Goal: Feedback & Contribution: Submit feedback/report problem

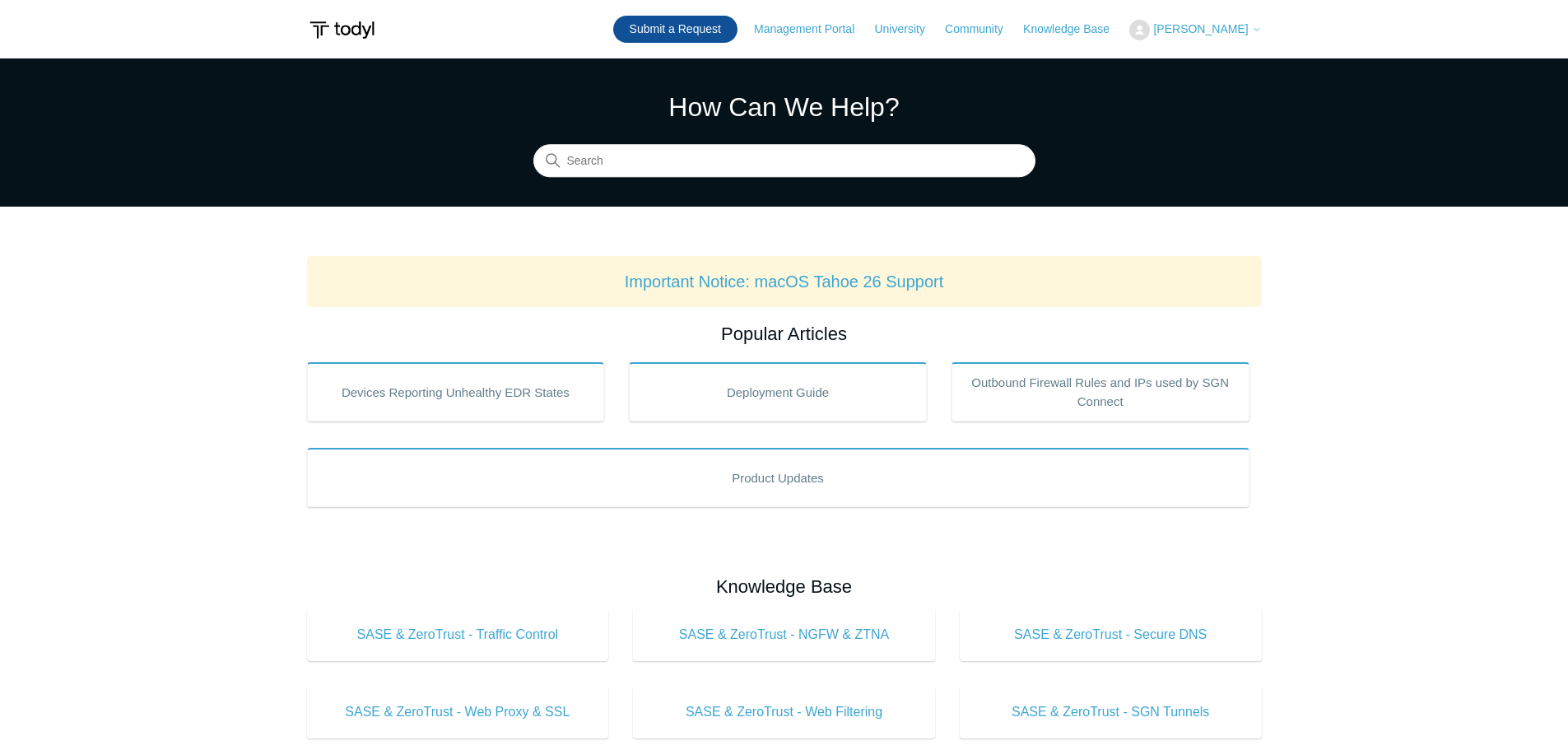
click at [710, 34] on link "Submit a Request" at bounding box center [676, 29] width 125 height 27
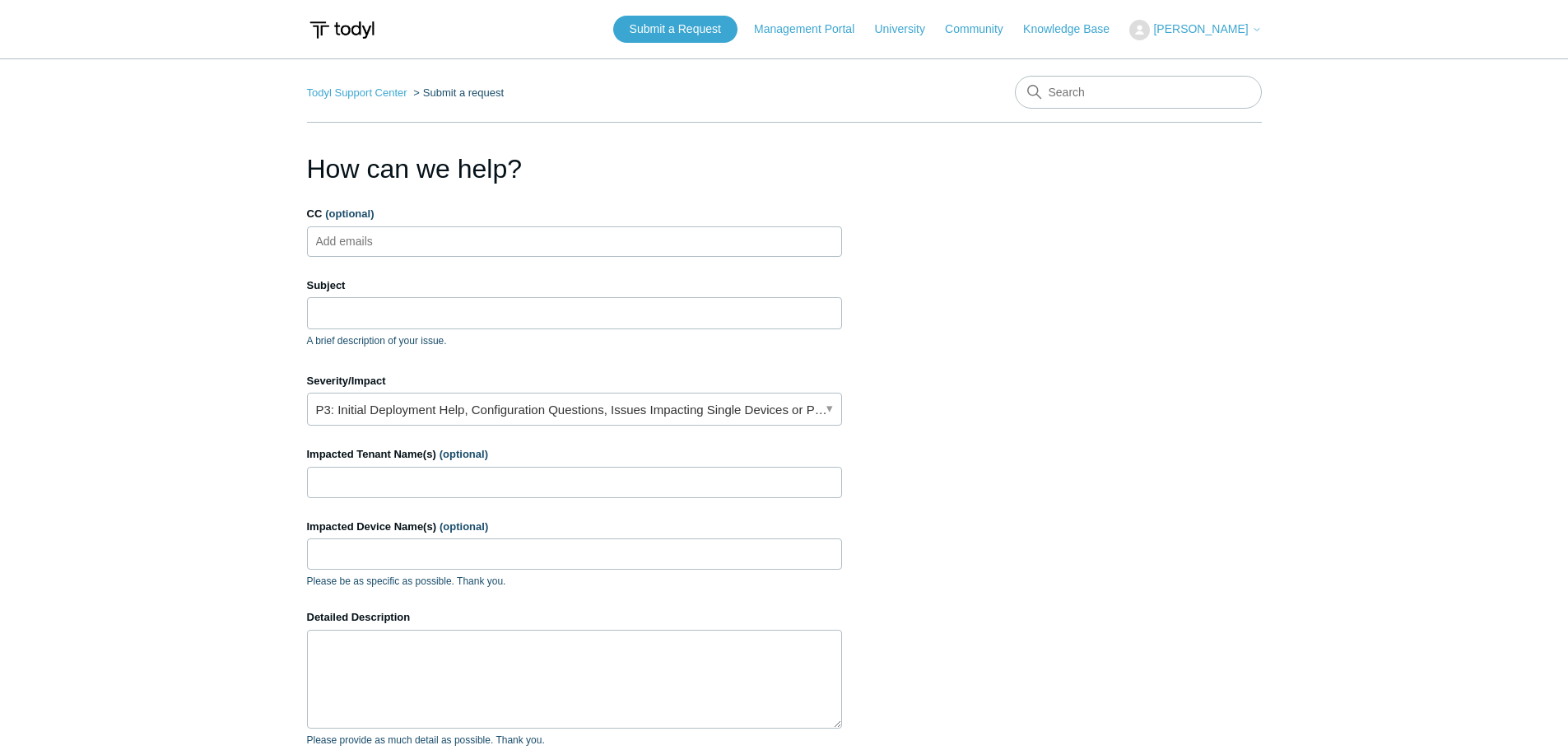
click at [548, 242] on ul "Add emails" at bounding box center [575, 241] width 535 height 30
type input "rmutzel@omegasystemscorp.com"
click at [510, 308] on input "Subject" at bounding box center [575, 312] width 535 height 31
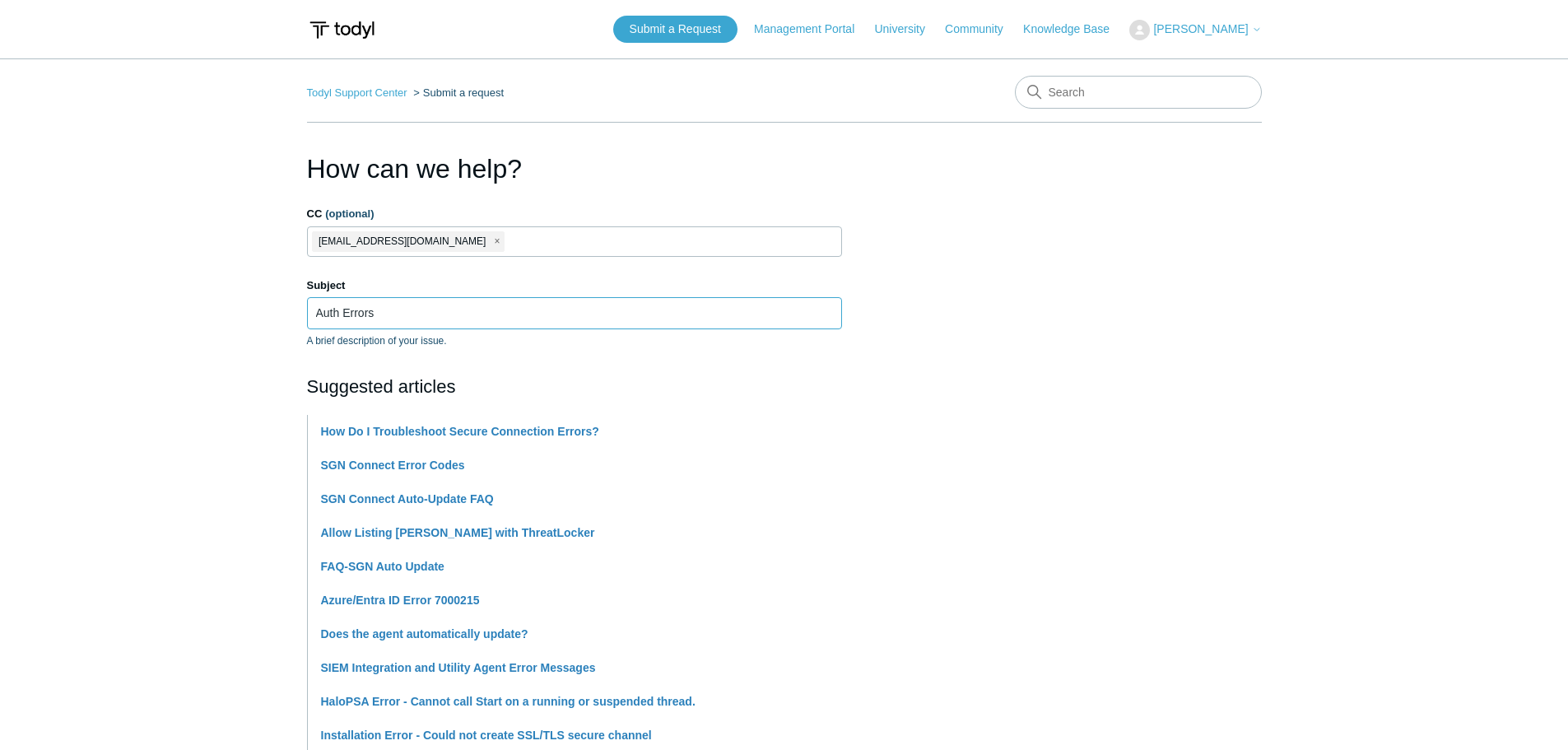
type input "Auth Errors"
click at [969, 430] on section "How can we help? CC (optional) rmutzel@omegasystemscorp.com Subject Auth Errors…" at bounding box center [785, 728] width 955 height 1158
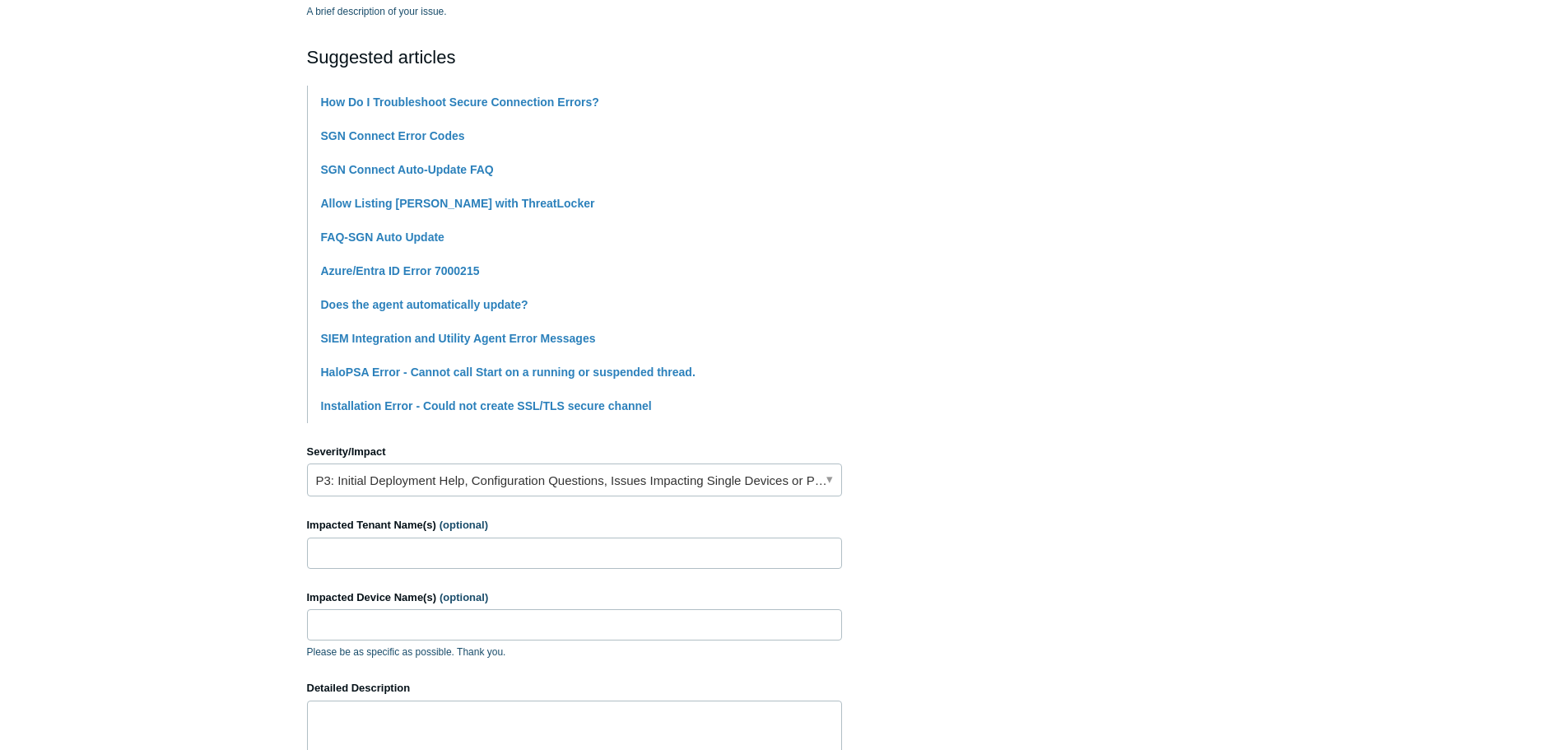
scroll to position [412, 0]
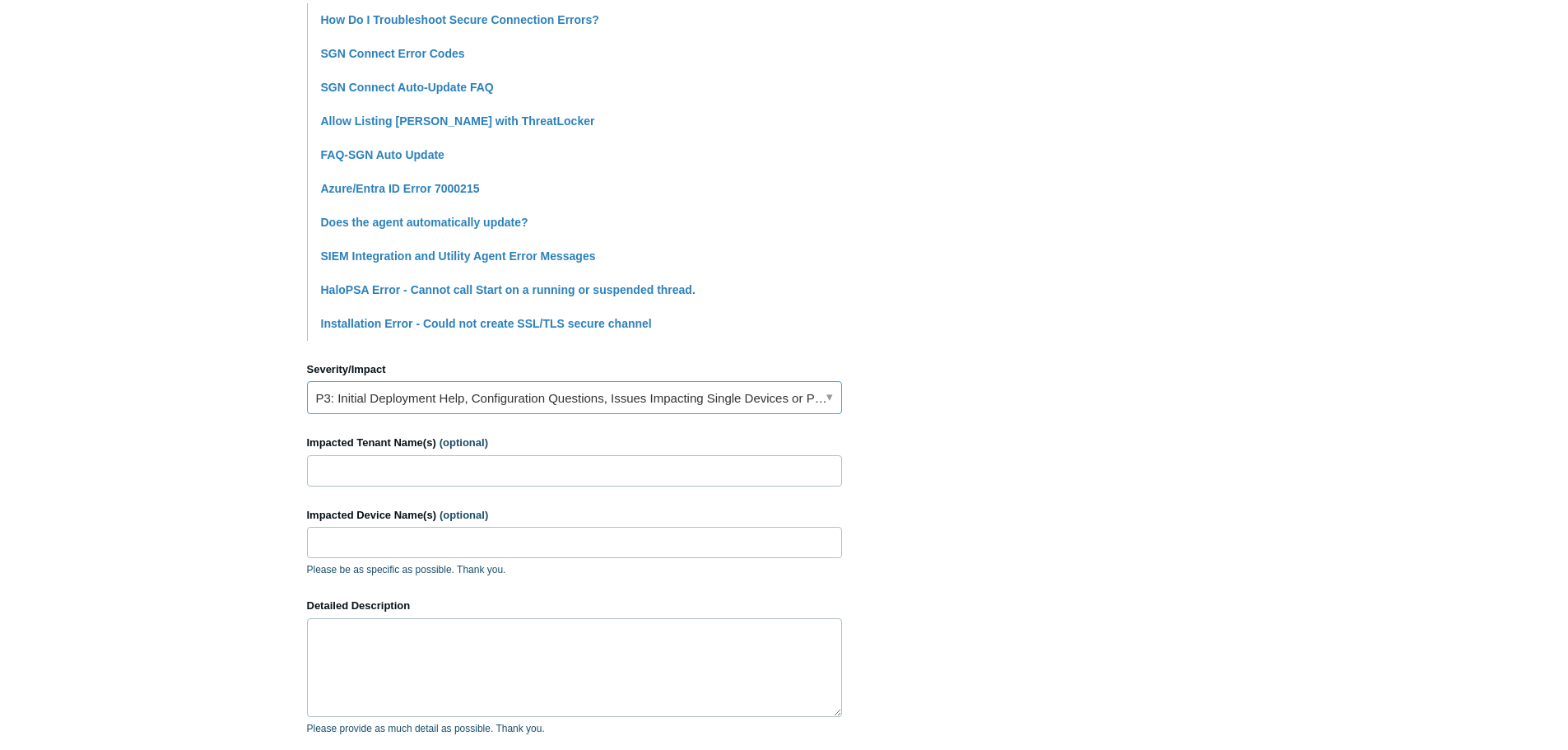
click at [424, 400] on link "P3: Initial Deployment Help, Configuration Questions, Issues Impacting Single D…" at bounding box center [575, 397] width 535 height 33
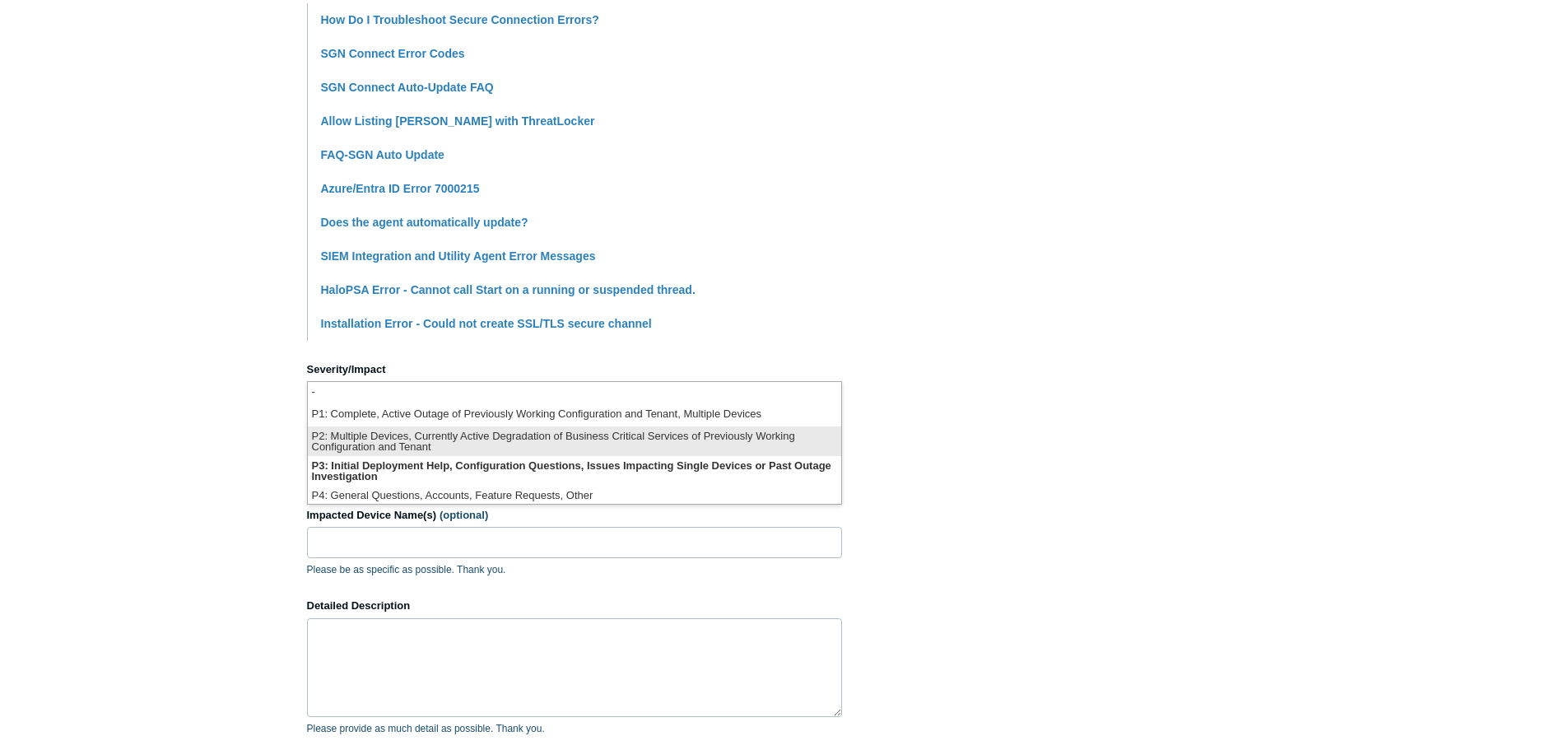
click at [437, 438] on li "P2: Multiple Devices, Currently Active Degradation of Business Critical Service…" at bounding box center [575, 441] width 533 height 29
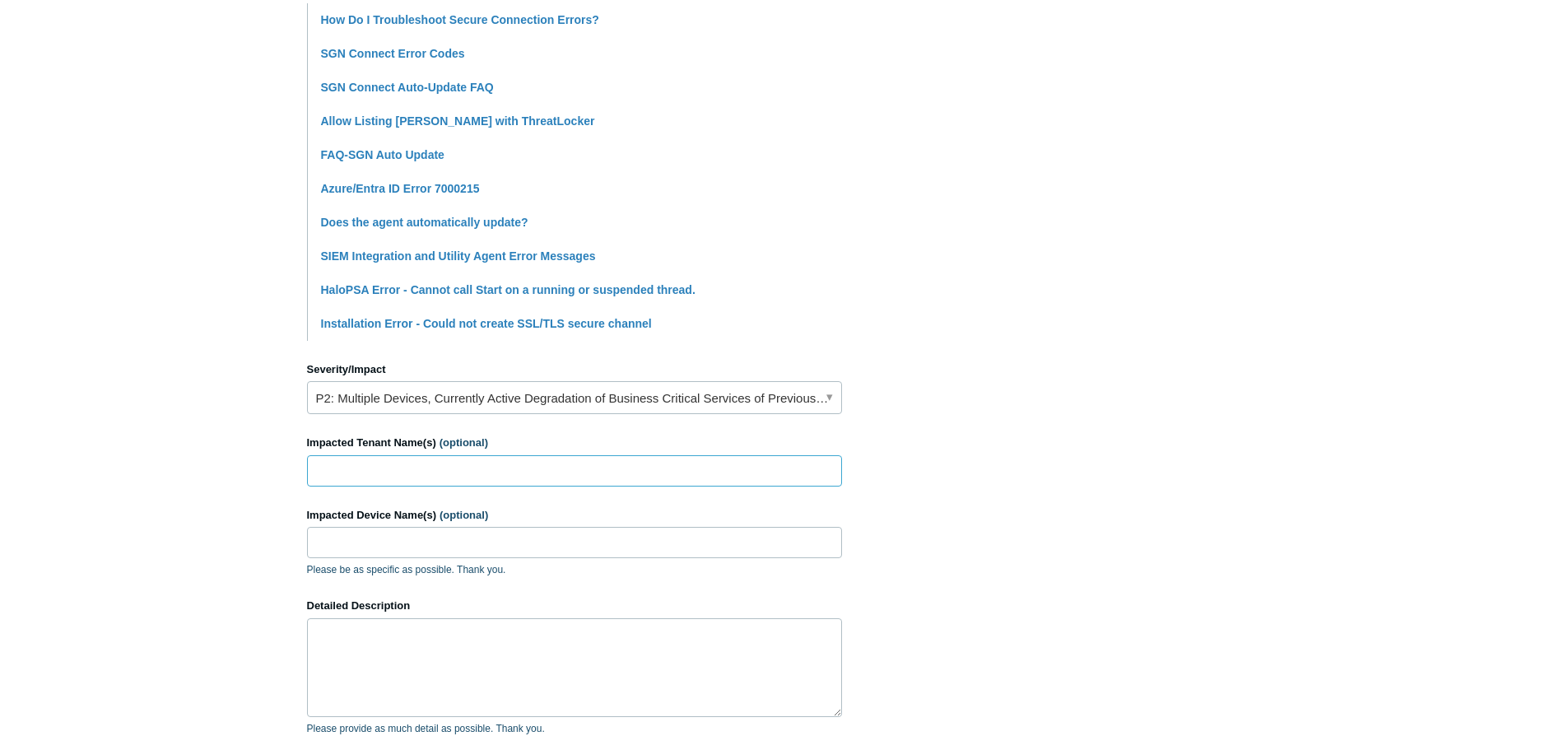
click at [429, 473] on input "Impacted Tenant Name(s) (optional)" at bounding box center [575, 471] width 535 height 31
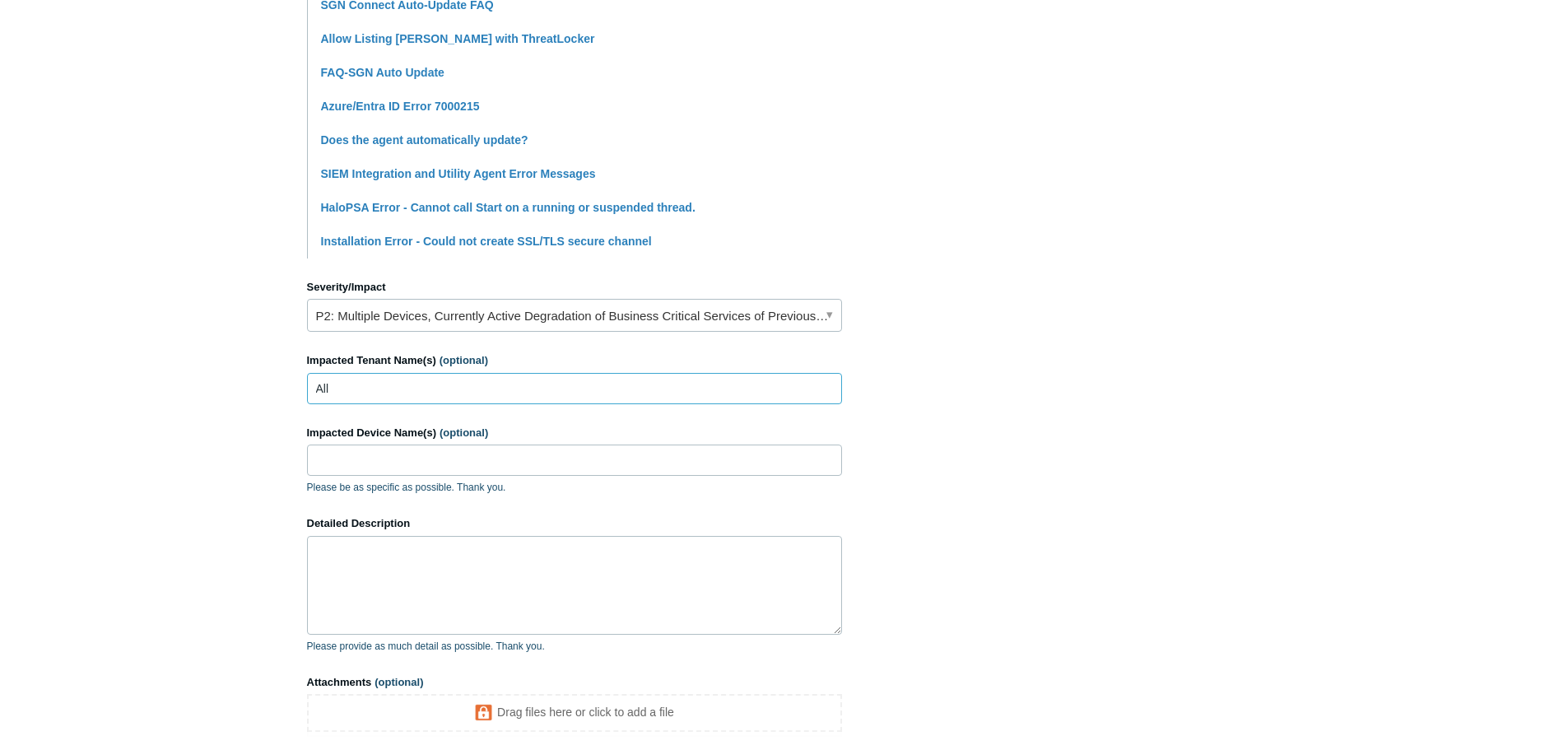
type input "All"
click at [416, 465] on input "Impacted Device Name(s) (optional)" at bounding box center [575, 460] width 535 height 31
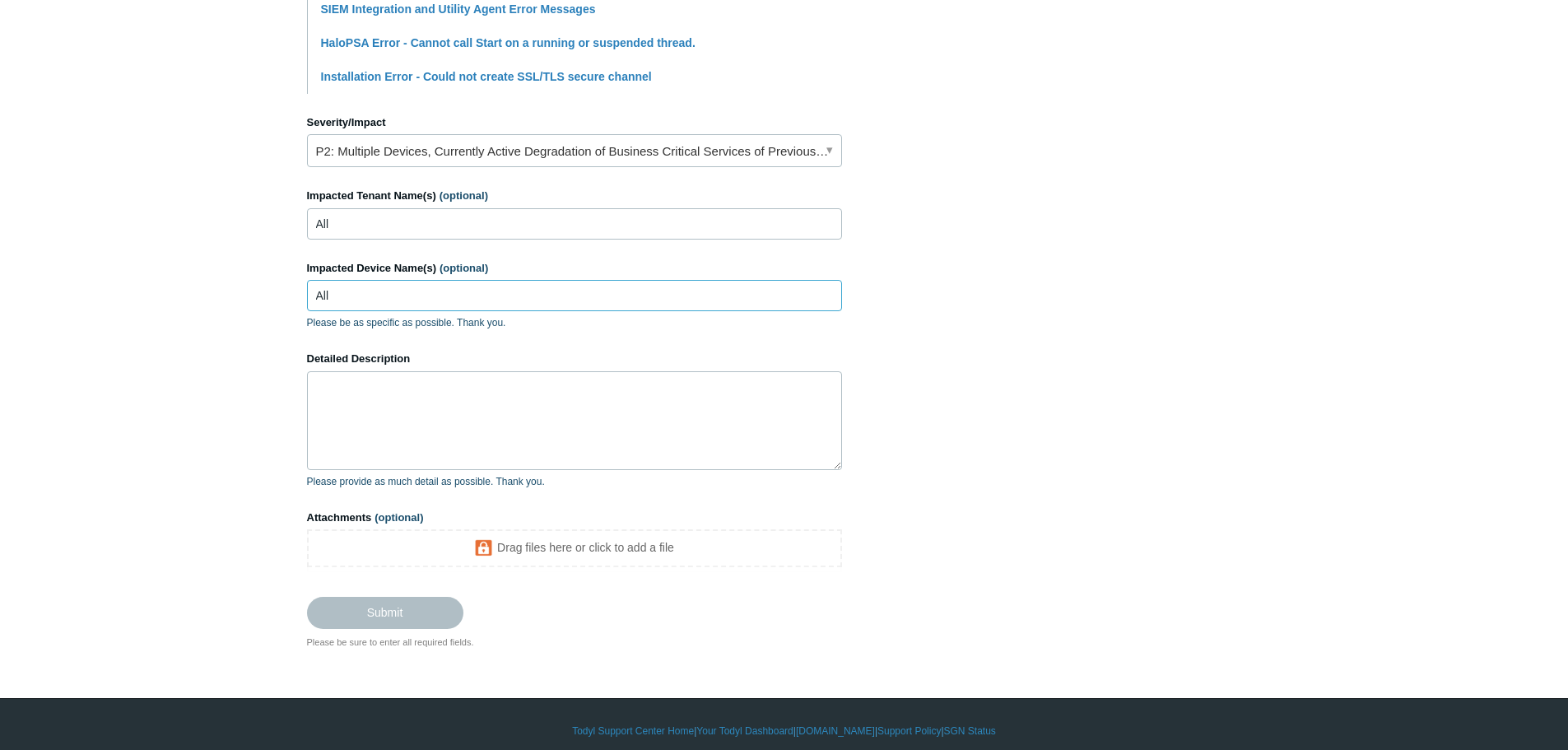
type input "All"
click at [443, 405] on textarea "Detailed Description" at bounding box center [575, 420] width 535 height 99
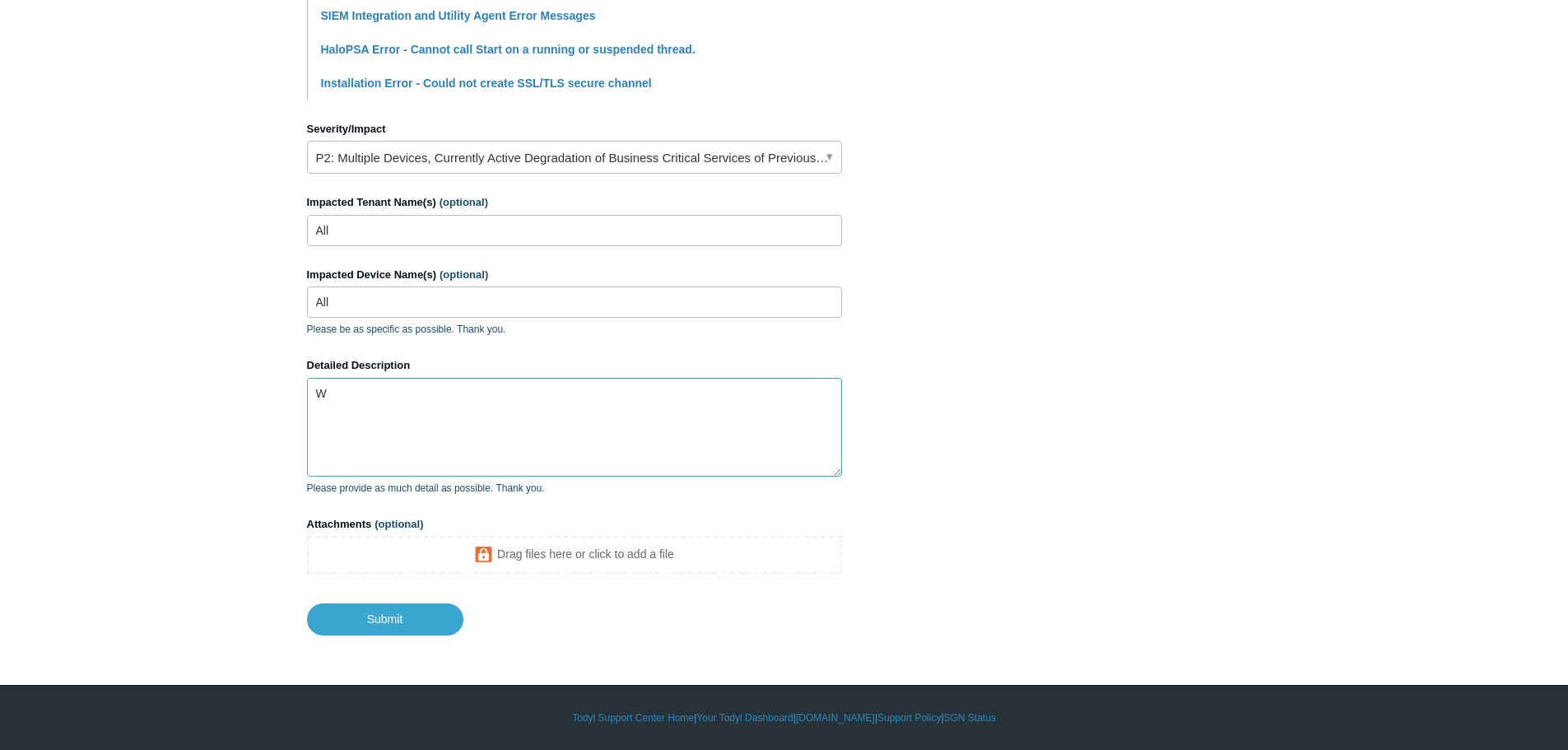
scroll to position [651, 0]
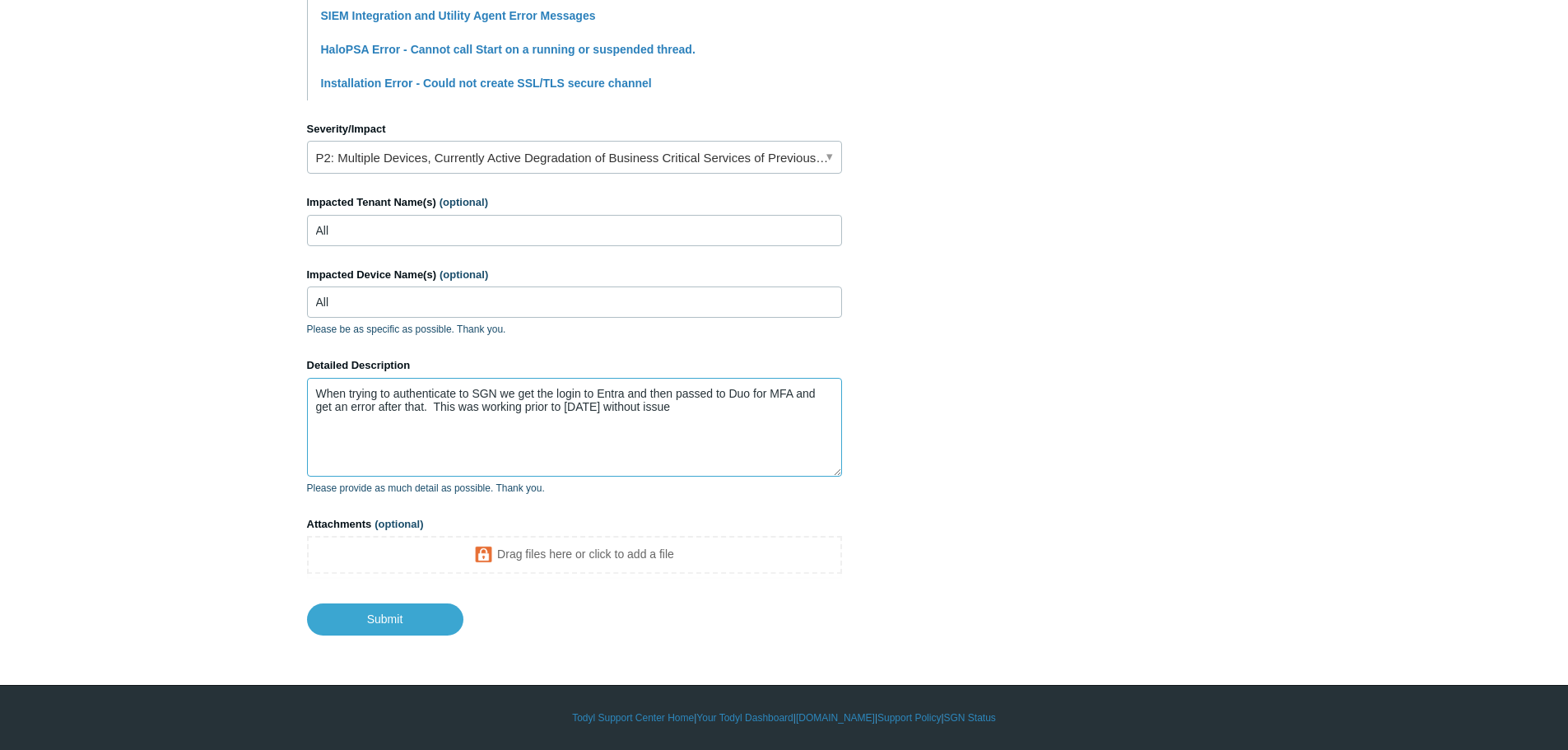
click at [681, 406] on textarea "When trying to authenticate to SGN we get the login to Entra and then passed to…" at bounding box center [575, 427] width 535 height 99
click at [765, 403] on textarea "When trying to authenticate to SGN we get the login to Entra and then passed to…" at bounding box center [575, 427] width 535 height 99
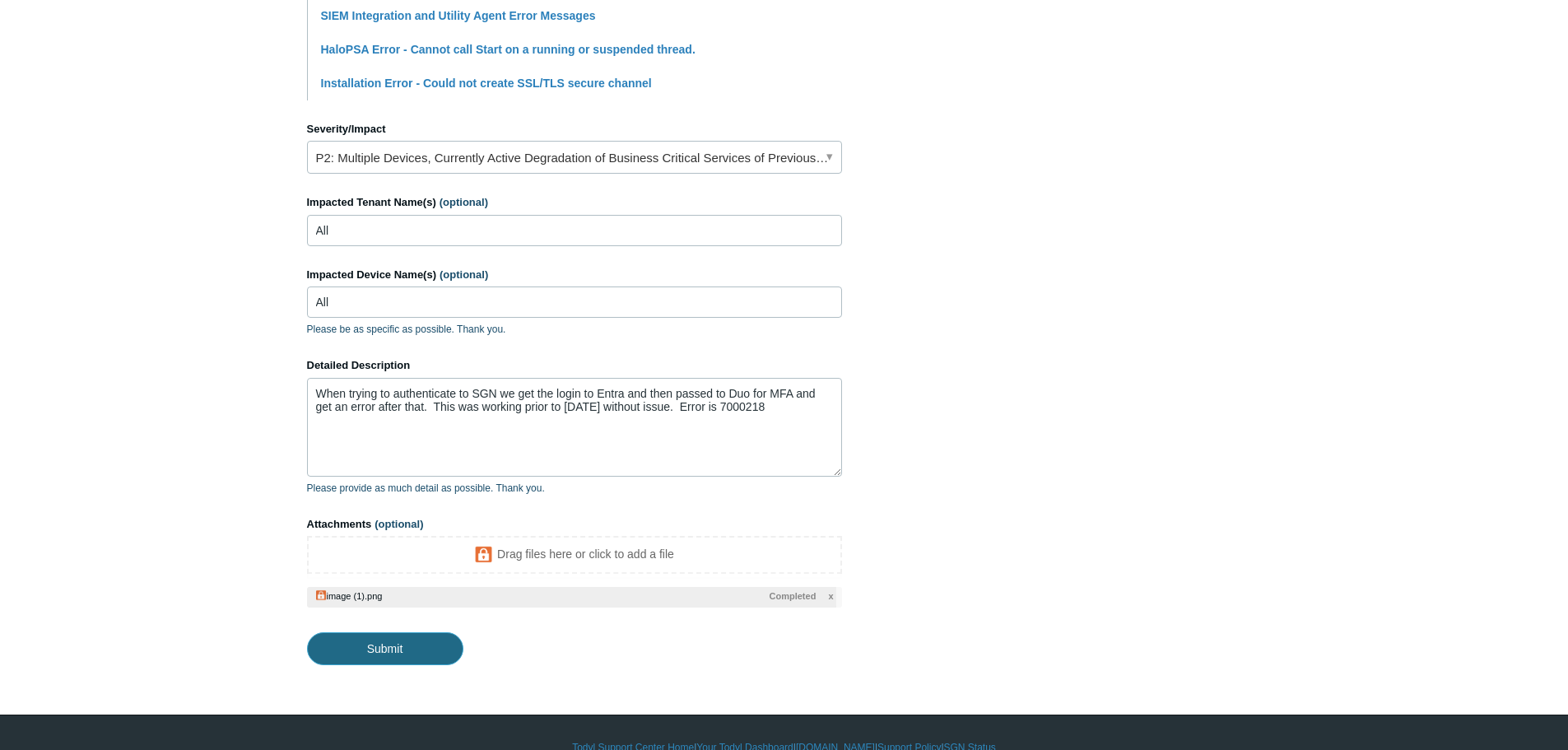
click at [389, 649] on input "Submit" at bounding box center [385, 649] width 157 height 33
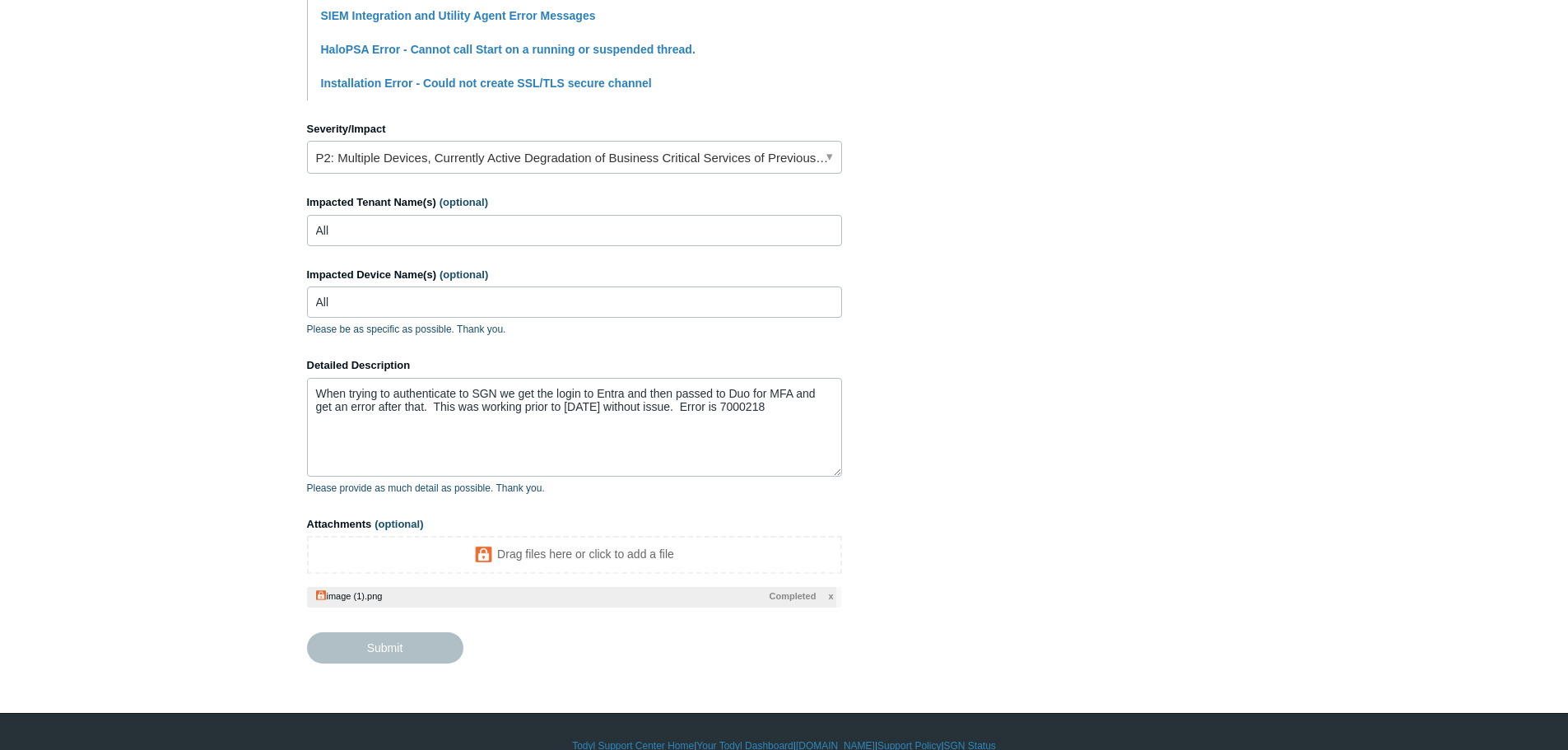
type textarea "When trying to authenticate to SGN we get the login to Entra and then passed to…"
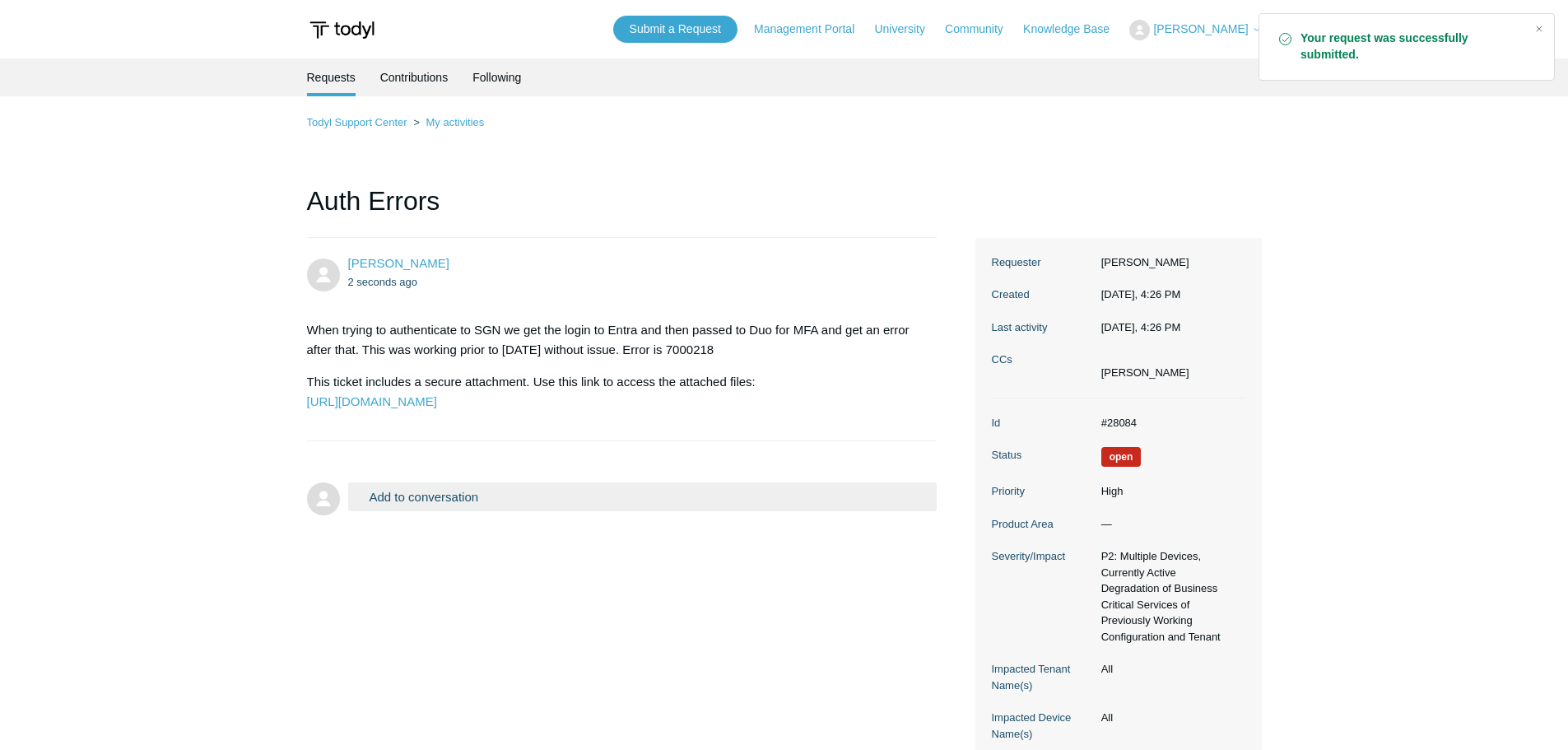
scroll to position [123, 0]
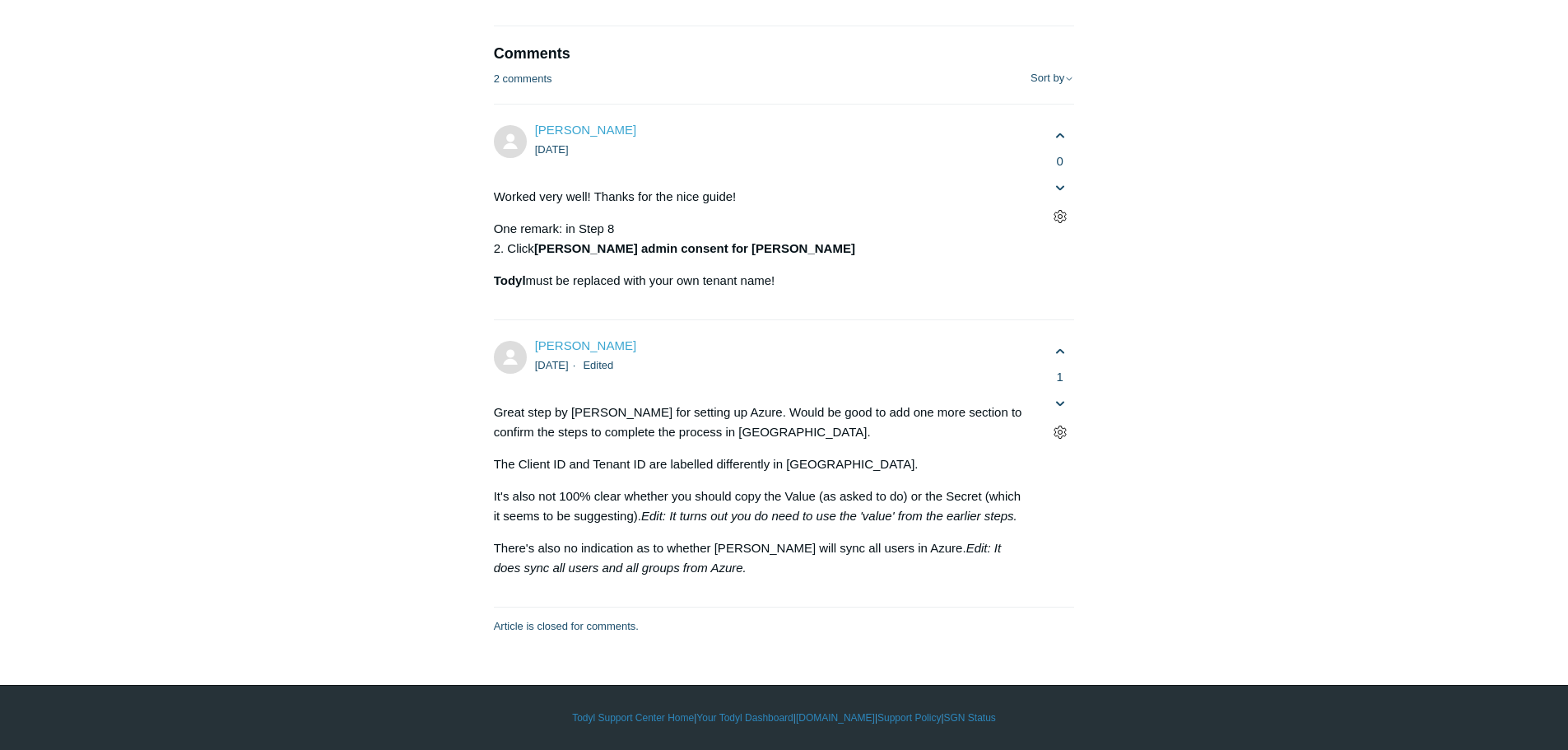
scroll to position [6337, 0]
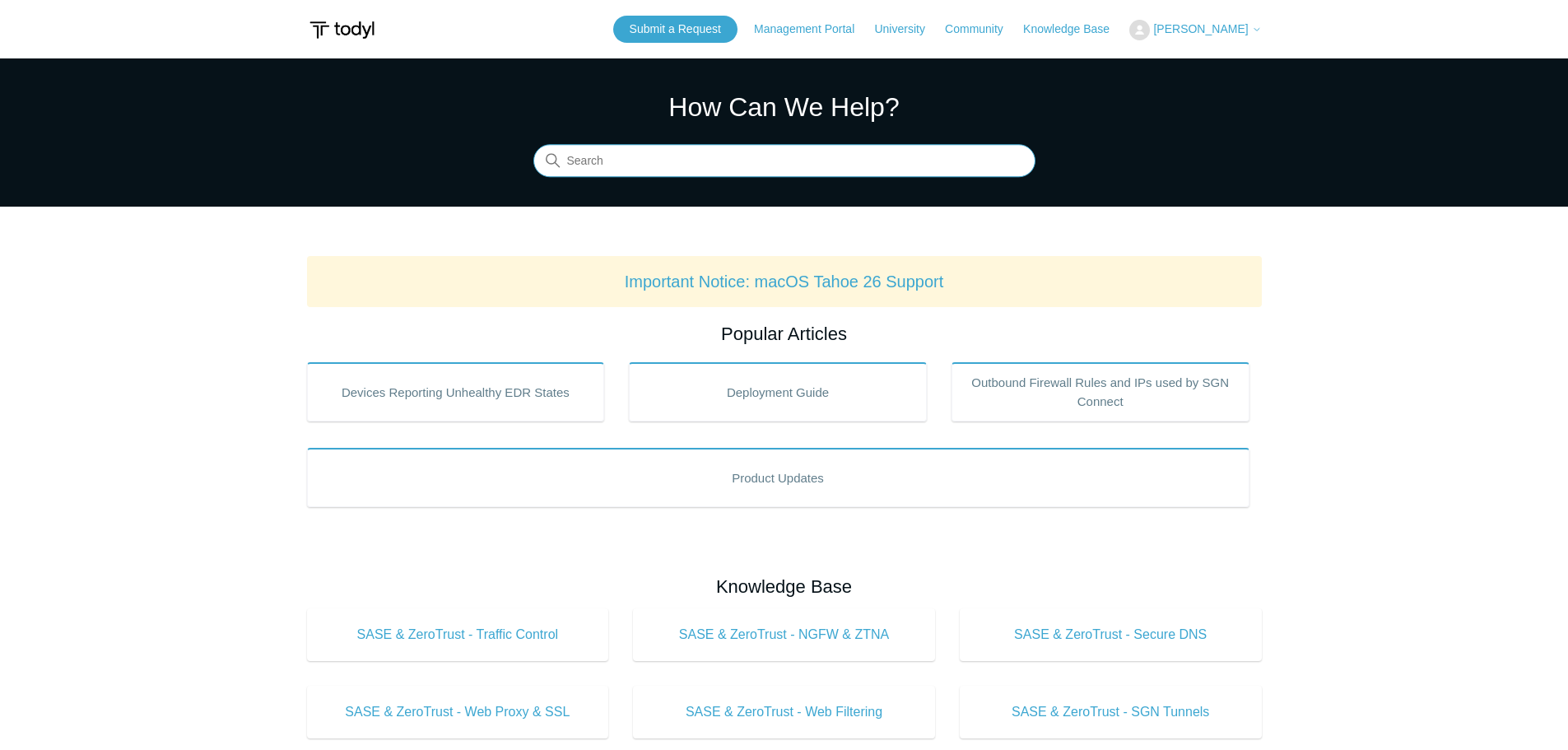
click at [718, 166] on input "Search" at bounding box center [784, 161] width 502 height 33
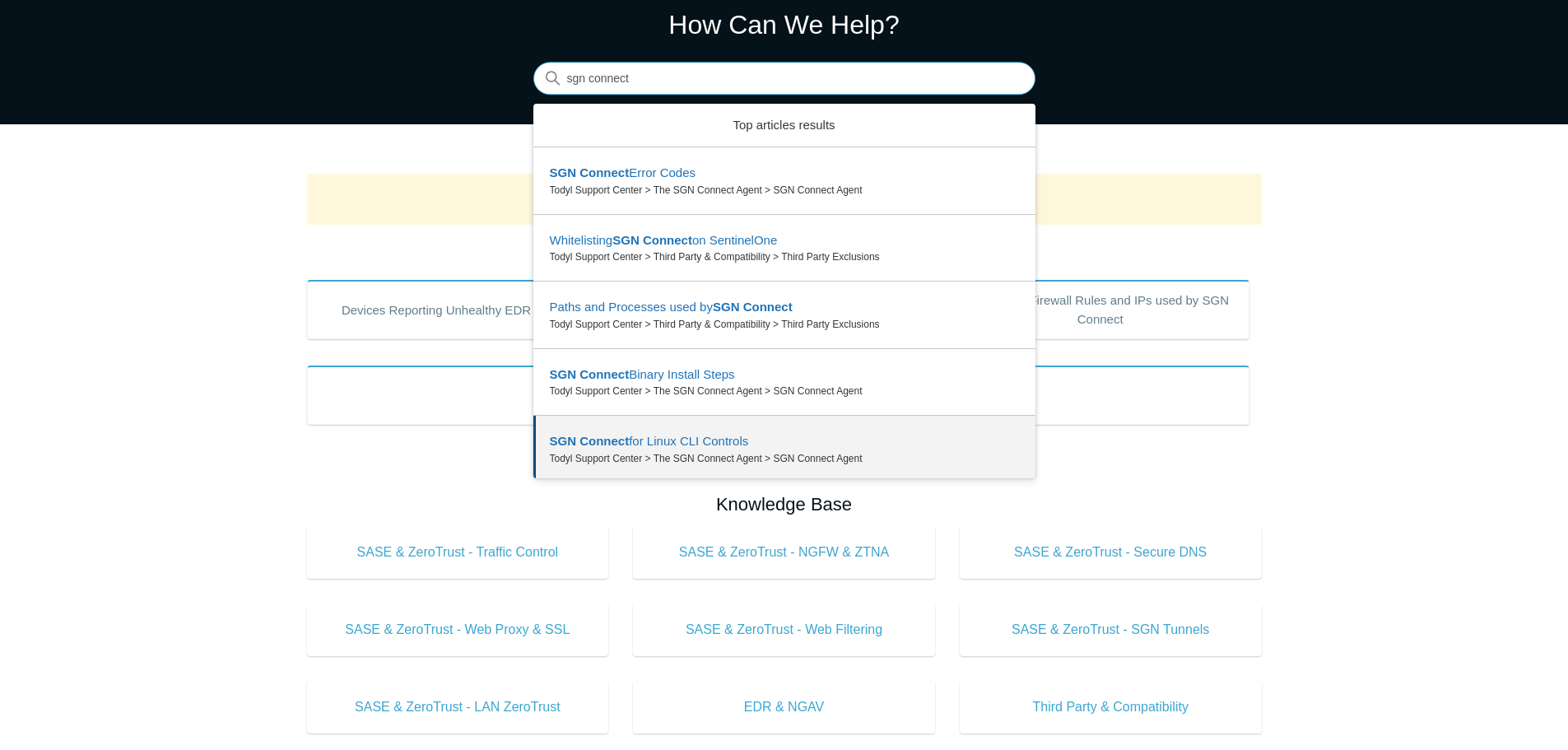
scroll to position [72, 0]
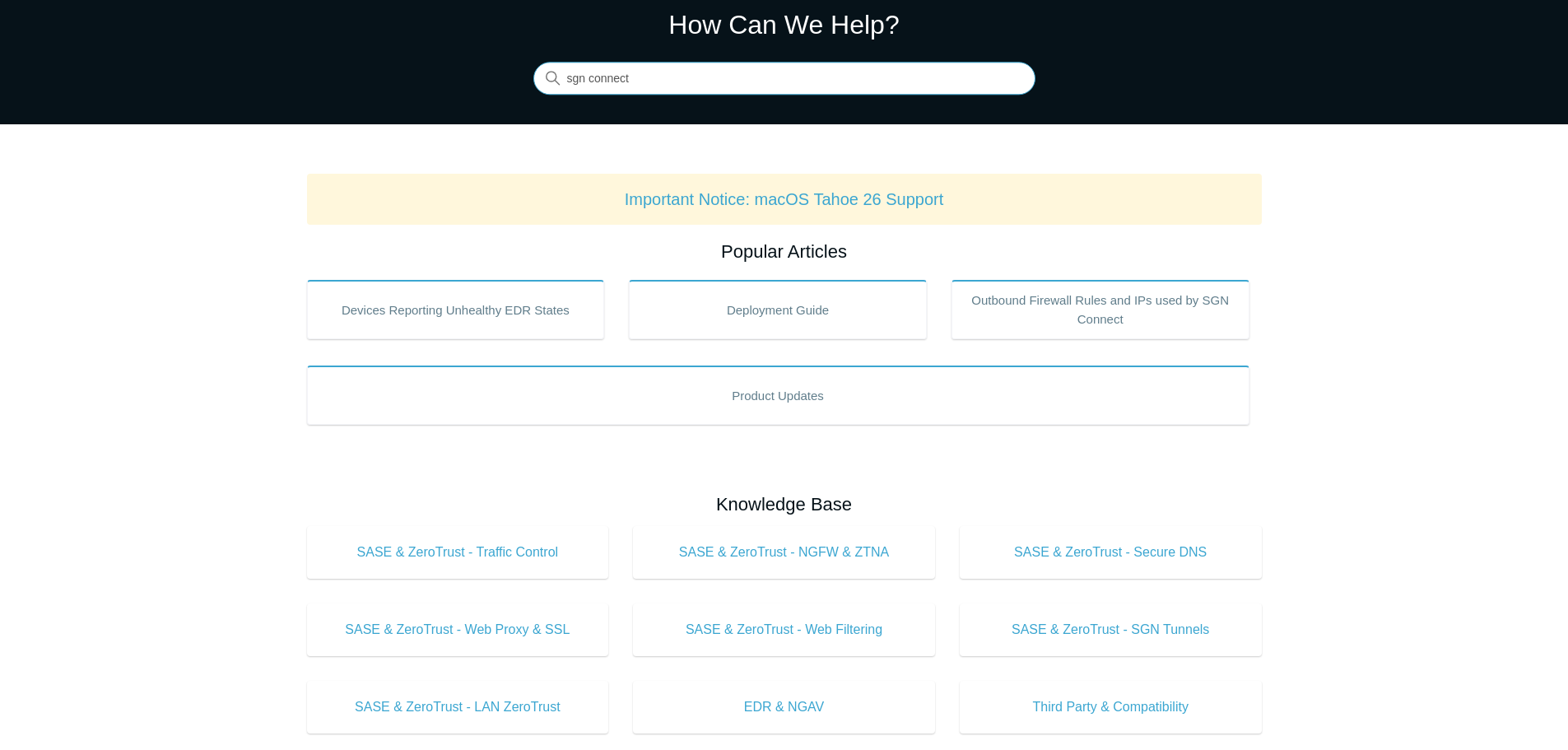
type input "sgn connect"
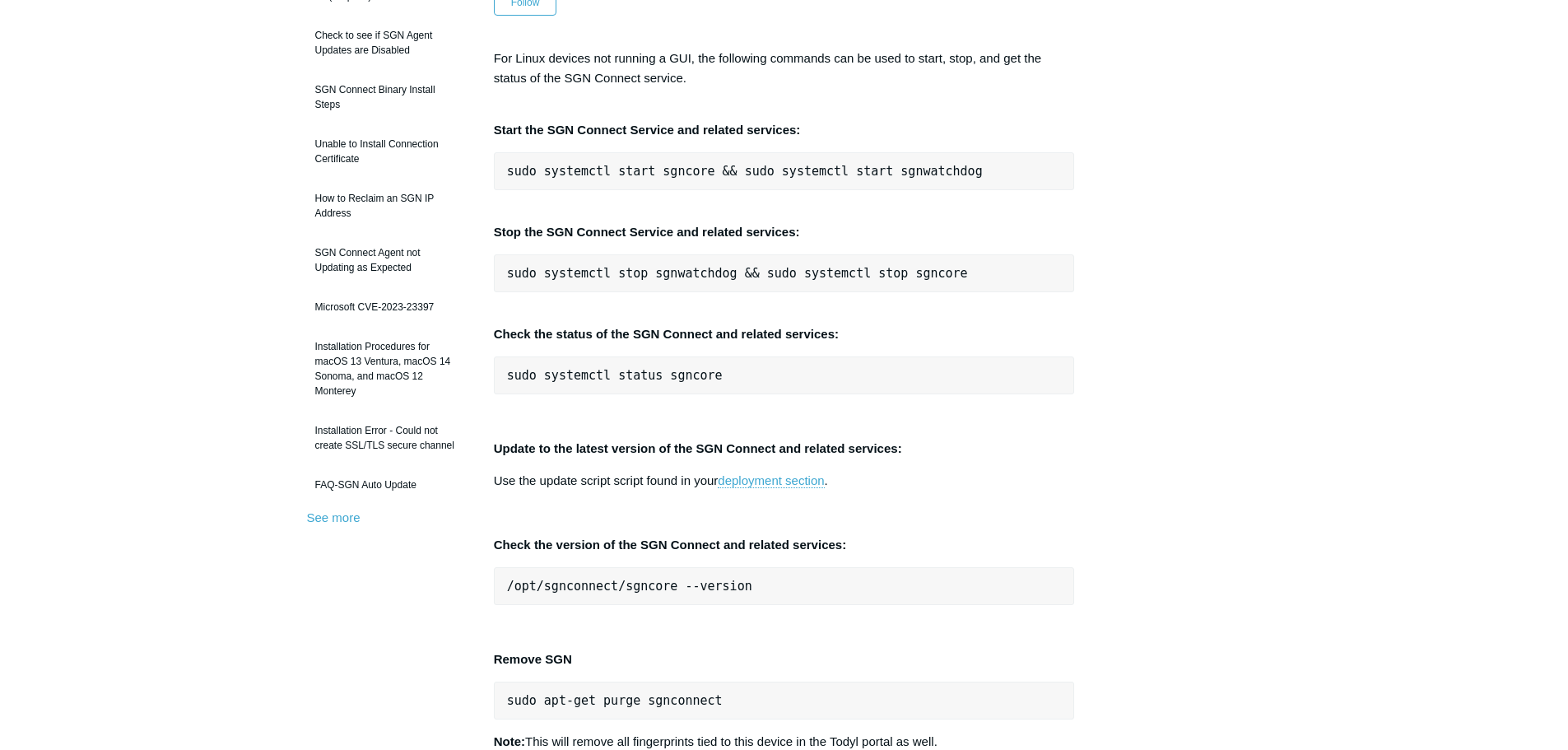
scroll to position [51, 0]
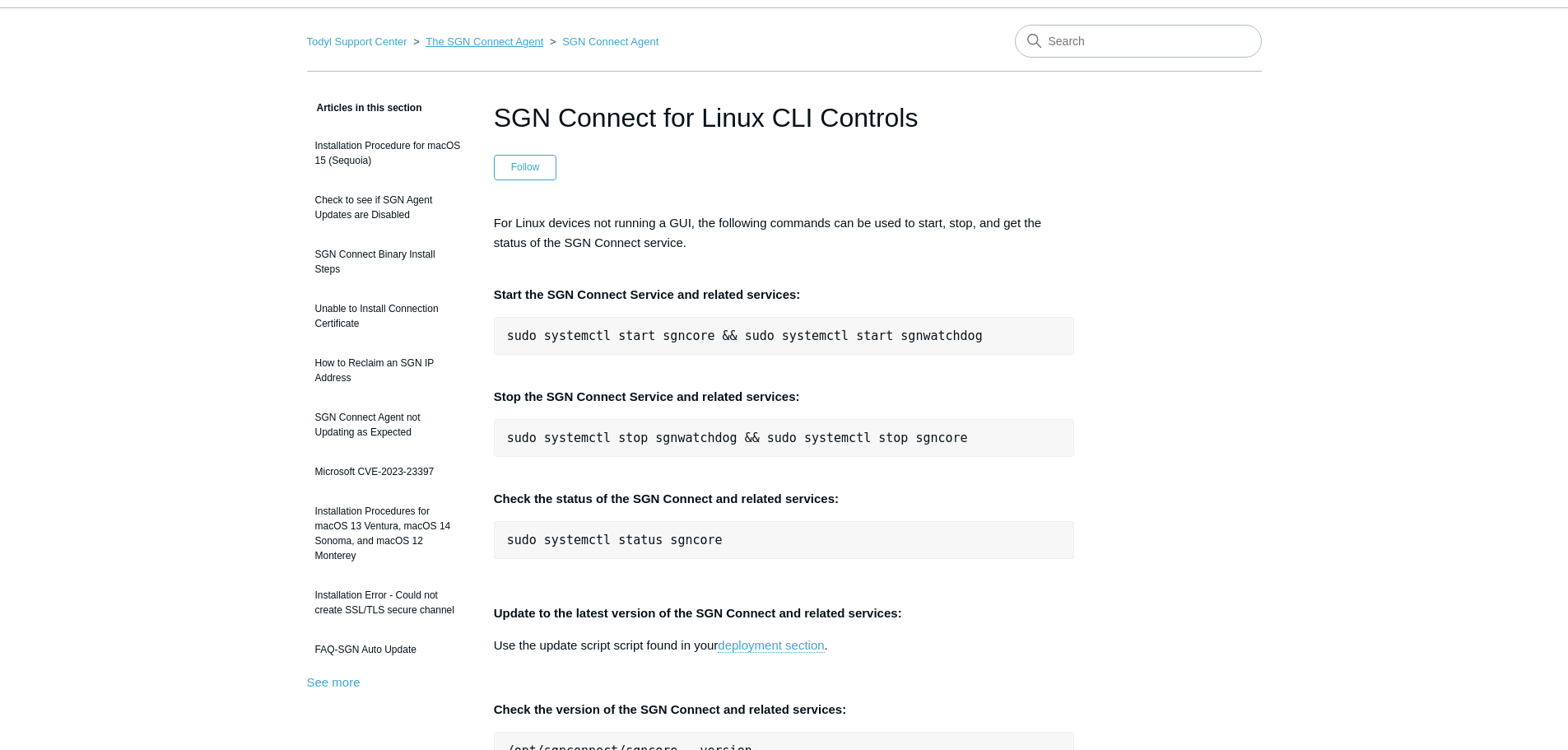
click at [497, 40] on link "The SGN Connect Agent" at bounding box center [485, 42] width 118 height 12
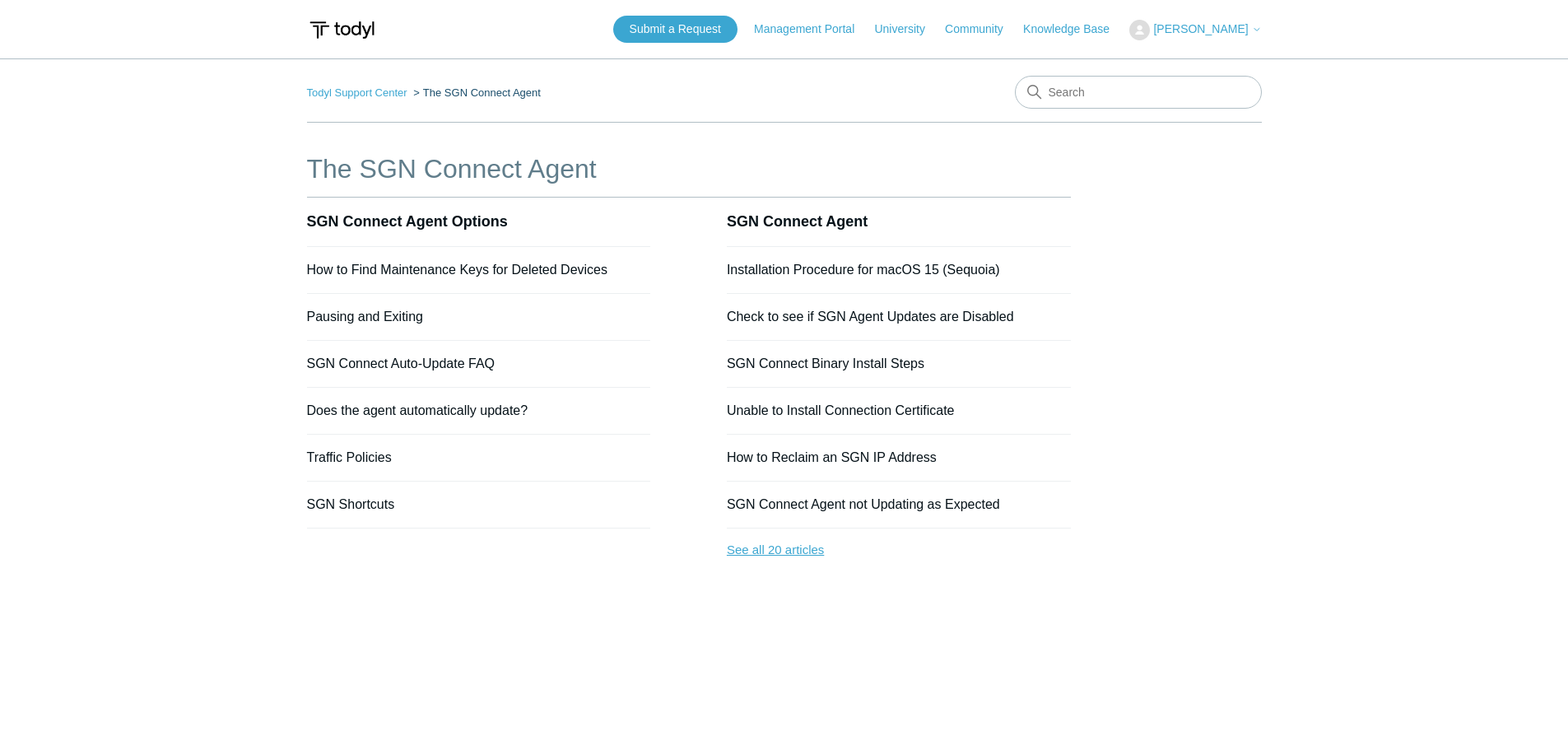
click at [794, 549] on link "See all 20 articles" at bounding box center [899, 550] width 344 height 43
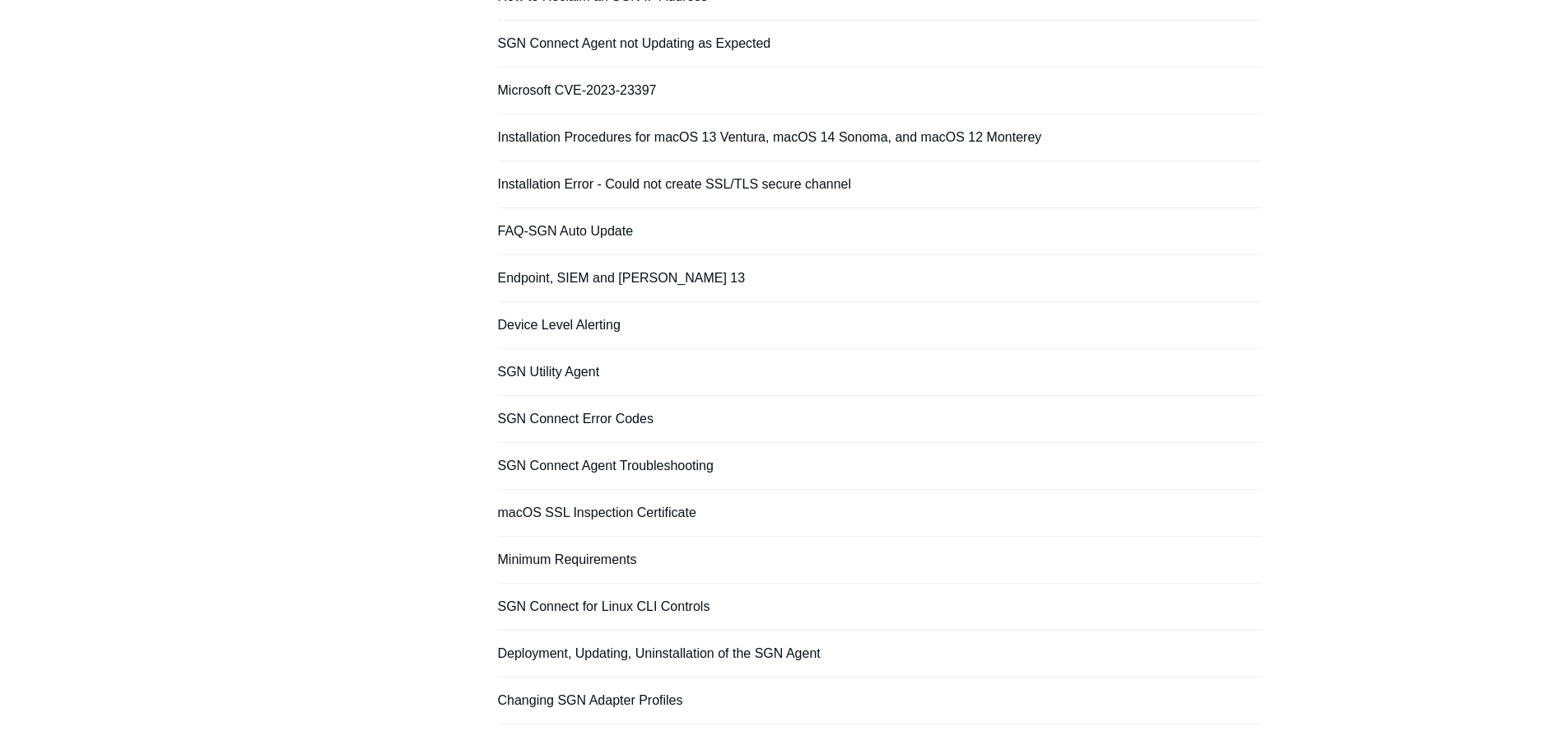
scroll to position [500, 0]
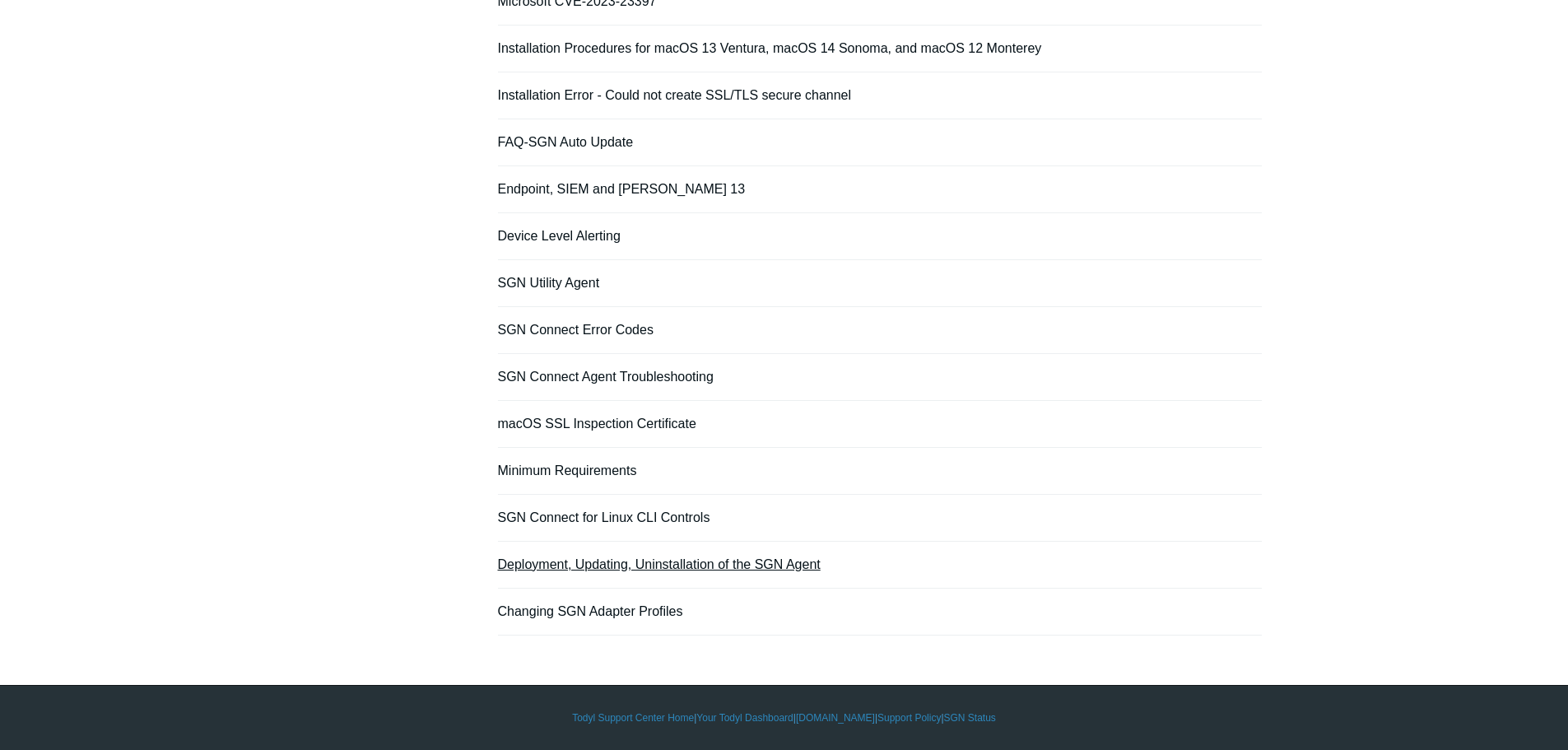
click at [685, 562] on link "Deployment, Updating, Uninstallation of the SGN Agent" at bounding box center [659, 564] width 323 height 14
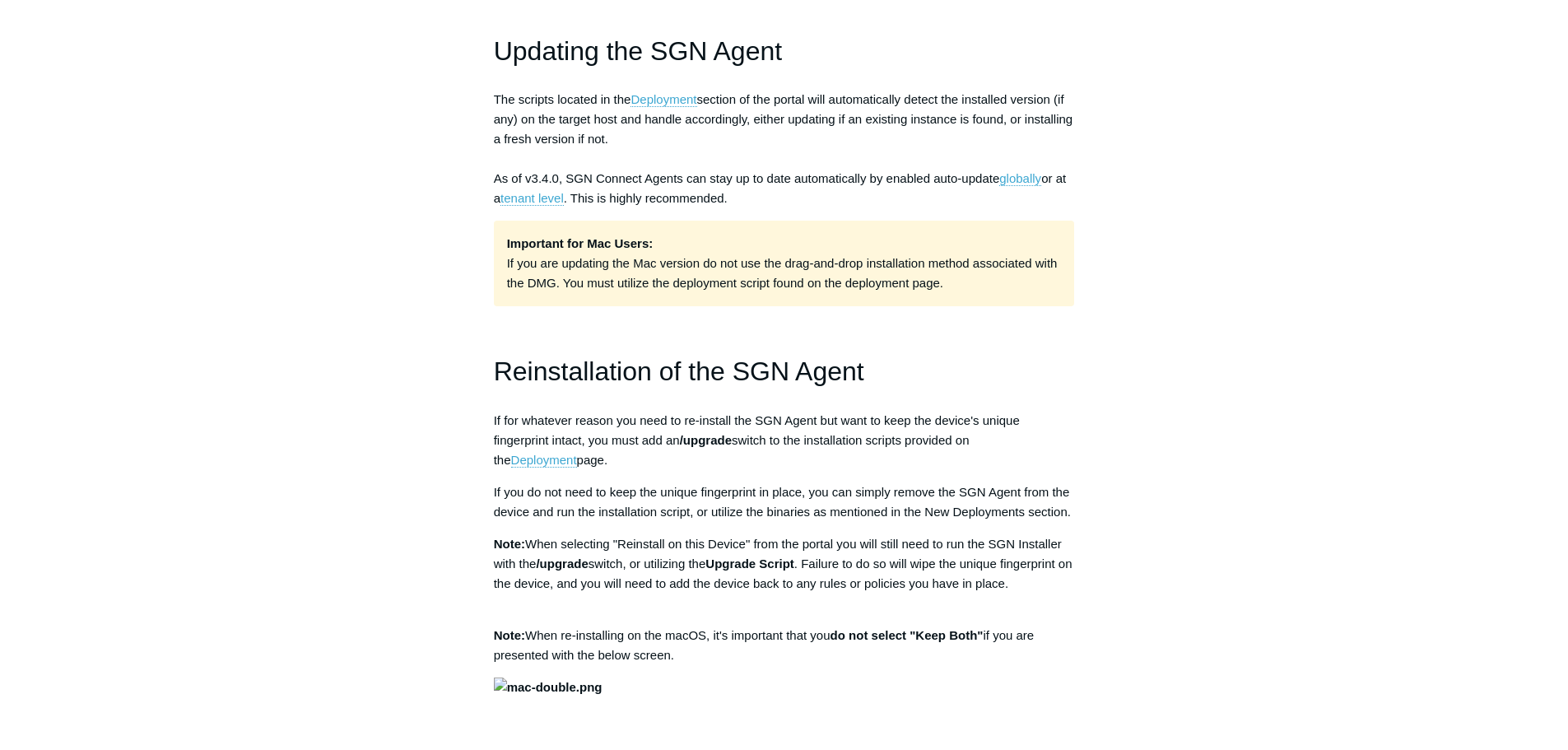
scroll to position [1317, 0]
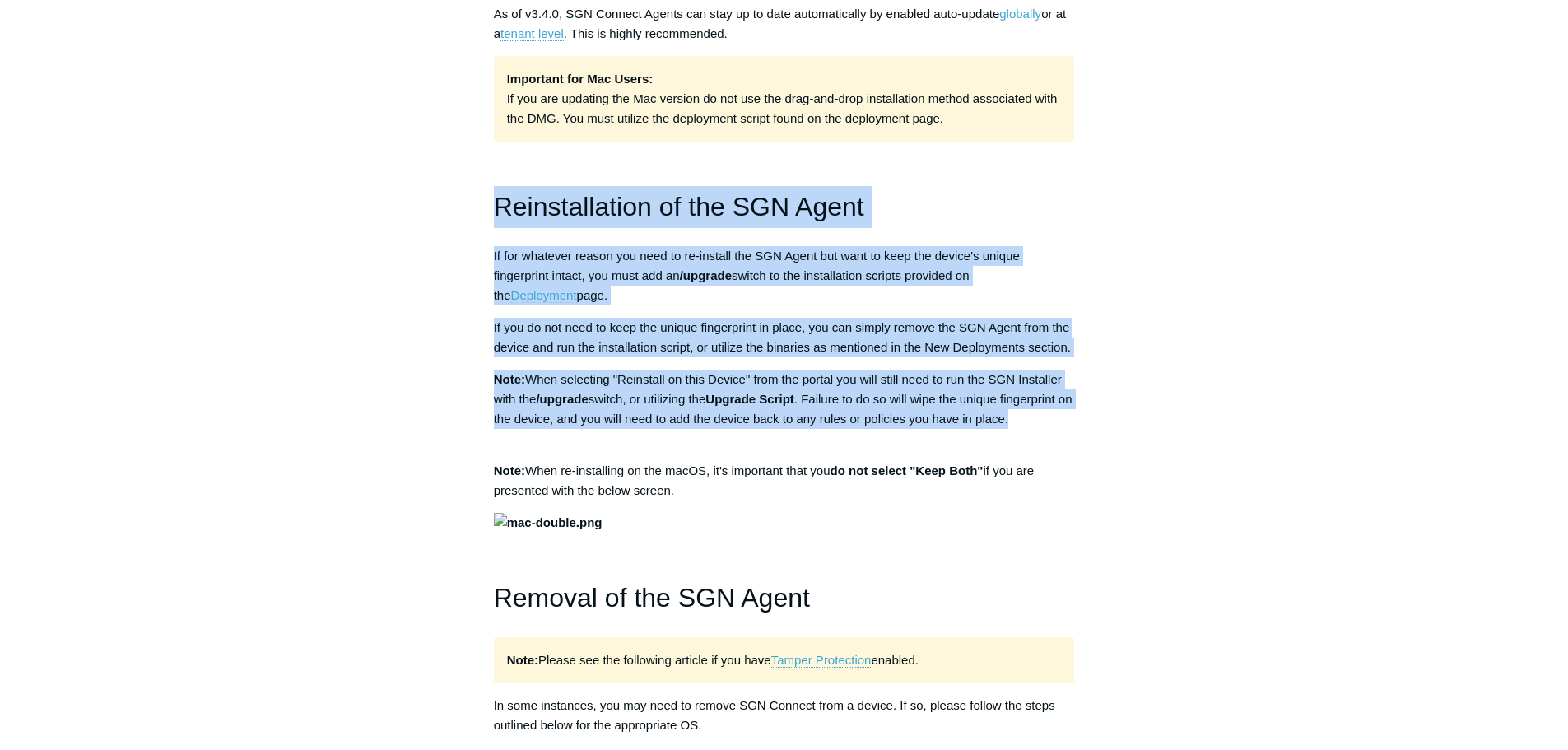
drag, startPoint x: 494, startPoint y: 204, endPoint x: 1037, endPoint y: 427, distance: 587.0
copy div "Reinstallation of the SGN Agent If for whatever reason you need to re-install t…"
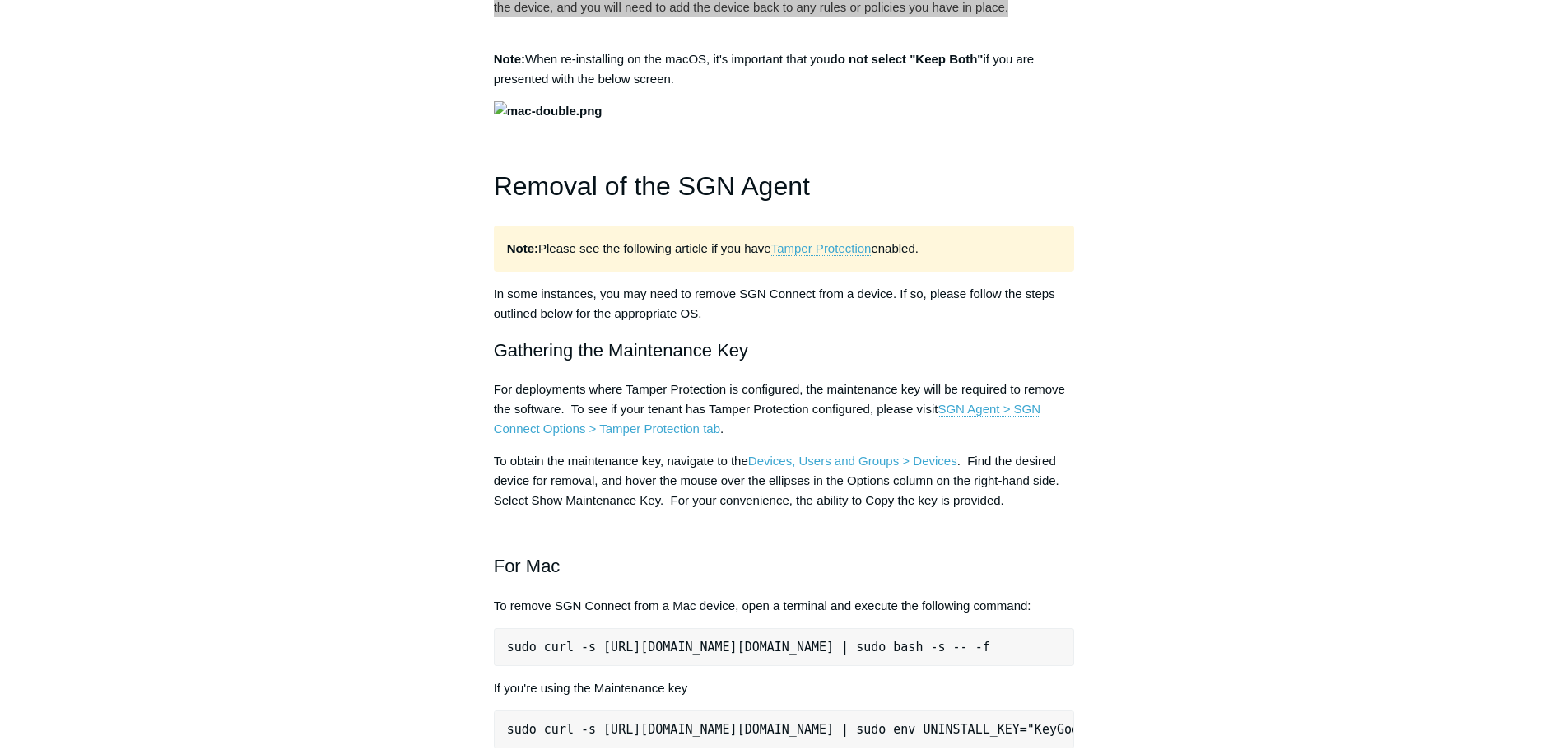
scroll to position [1399, 0]
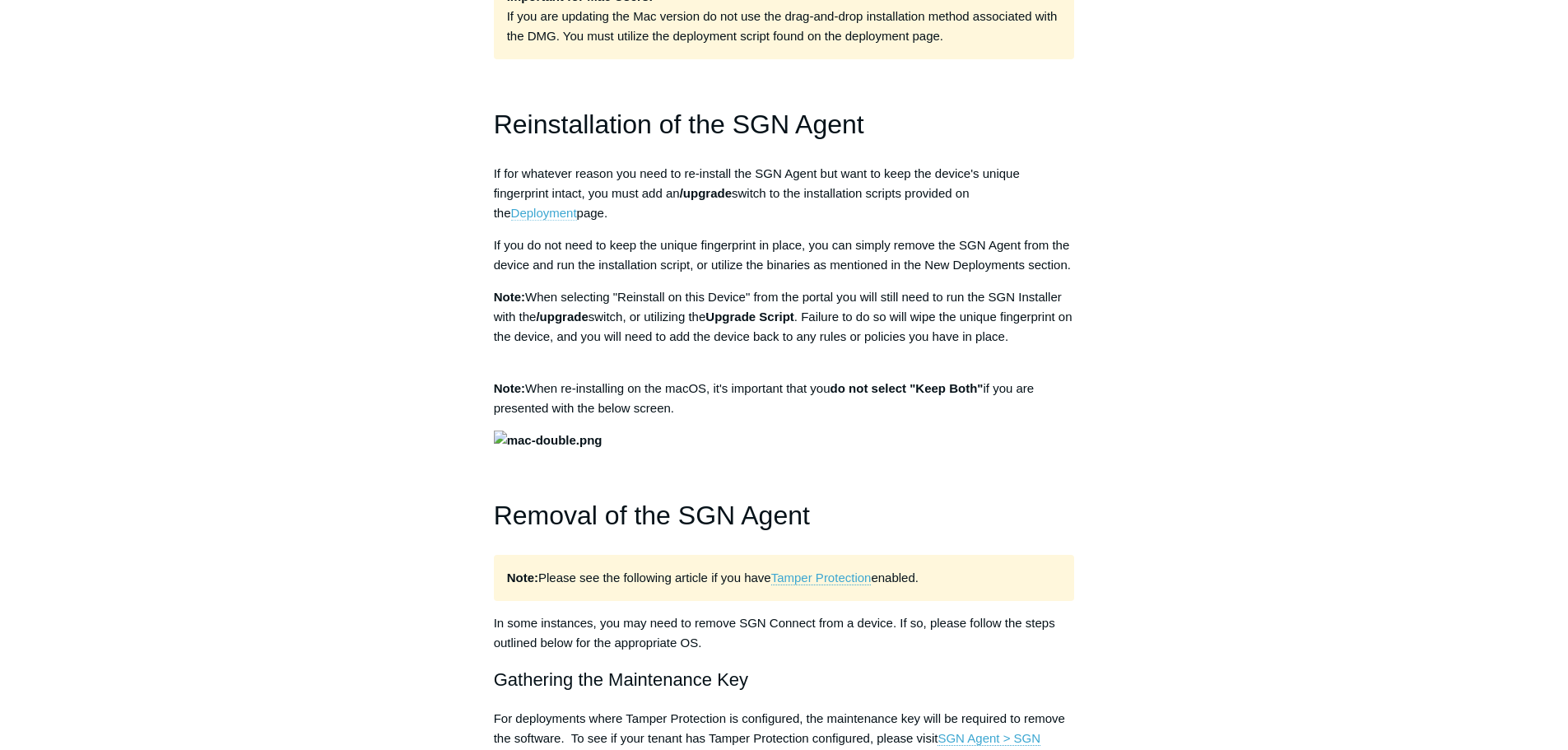
click at [577, 206] on link "Deployment" at bounding box center [544, 213] width 66 height 15
drag, startPoint x: 537, startPoint y: 318, endPoint x: 593, endPoint y: 317, distance: 56.0
click at [593, 317] on p "Note: When selecting "Reinstall on this Device" from the portal you will still …" at bounding box center [785, 326] width 582 height 79
copy p "/upgrade"
